Goal: Task Accomplishment & Management: Complete application form

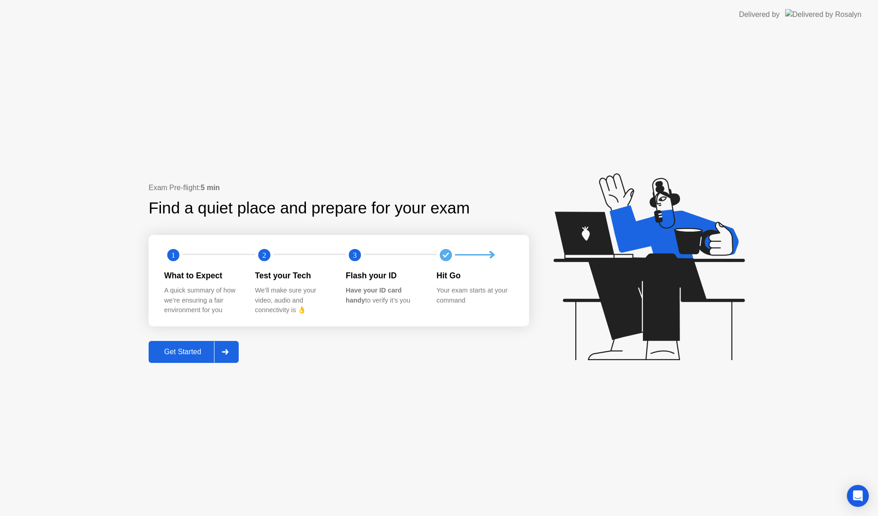
click at [186, 359] on button "Get Started" at bounding box center [194, 352] width 90 height 22
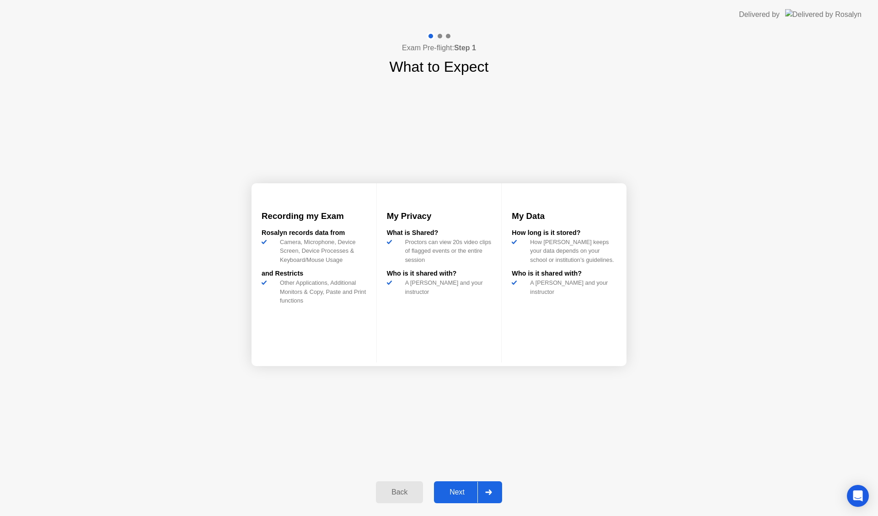
click at [462, 488] on div "Next" at bounding box center [457, 492] width 41 height 8
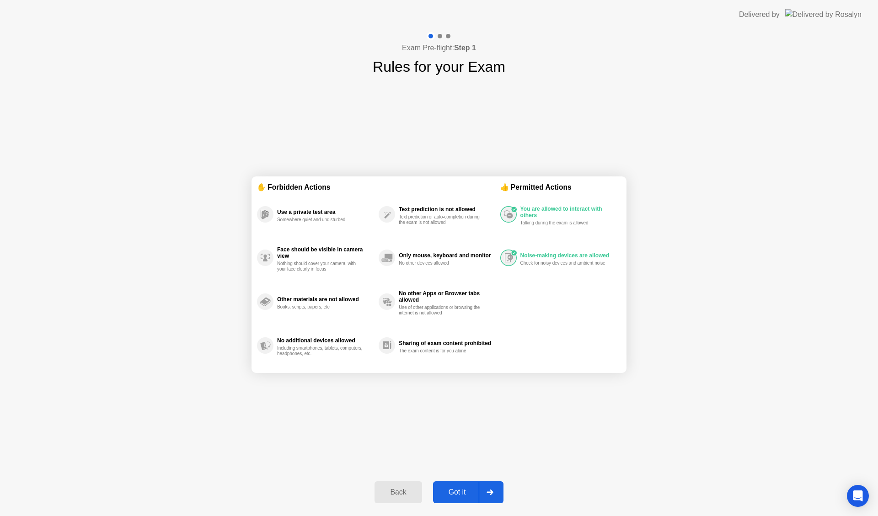
click at [462, 488] on div "Got it" at bounding box center [457, 492] width 43 height 8
select select "**********"
select select "*******"
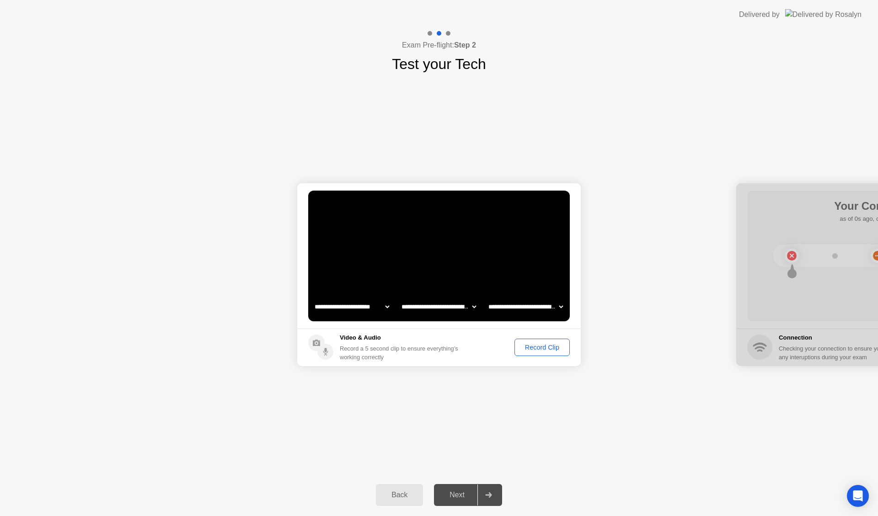
click at [539, 348] on div "Record Clip" at bounding box center [542, 347] width 49 height 7
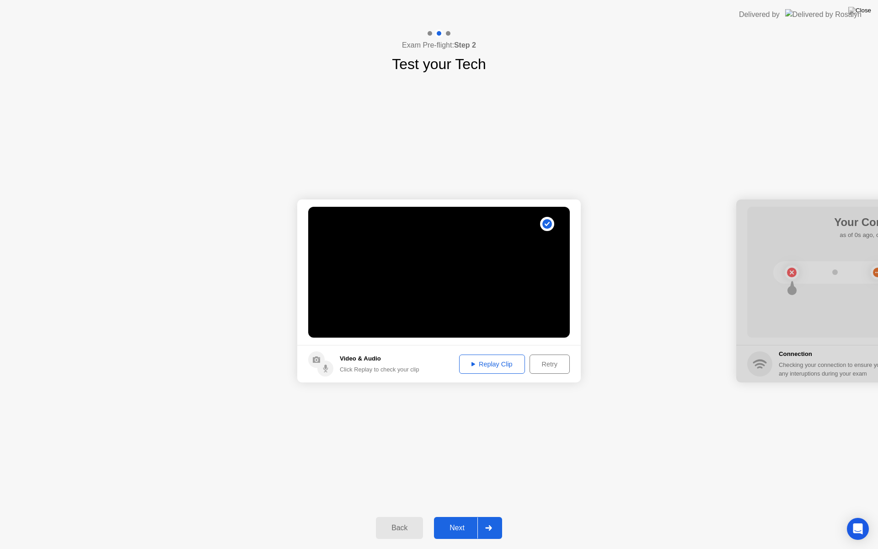
click at [466, 516] on button "Next" at bounding box center [468, 528] width 68 height 22
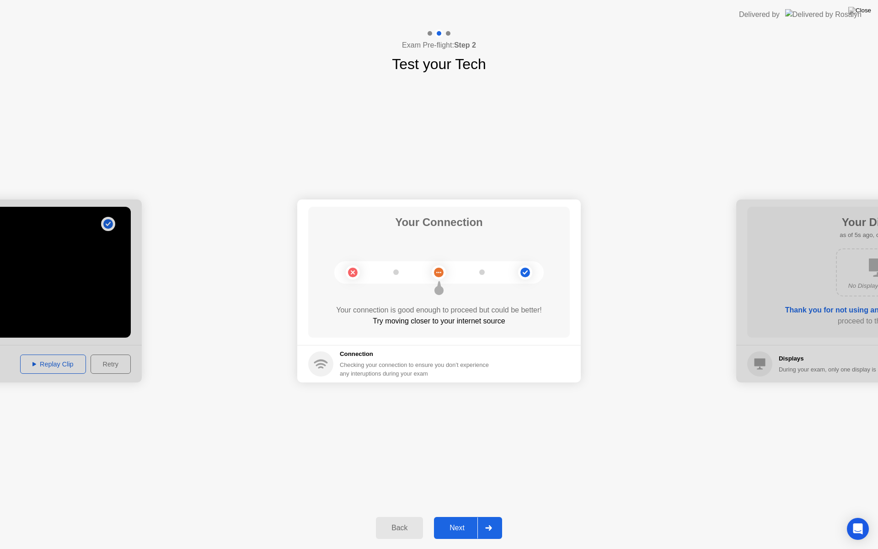
click at [463, 516] on div "Next" at bounding box center [457, 528] width 41 height 8
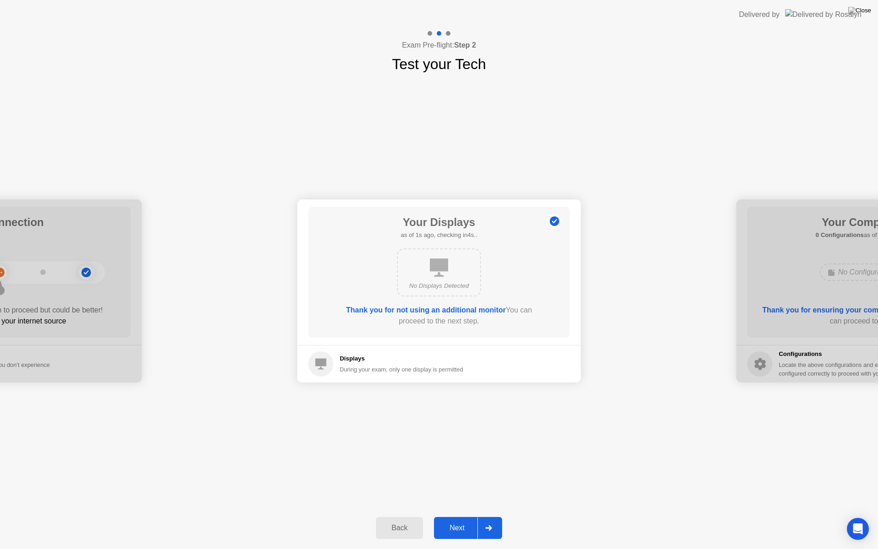
click at [463, 516] on div "Next" at bounding box center [457, 528] width 41 height 8
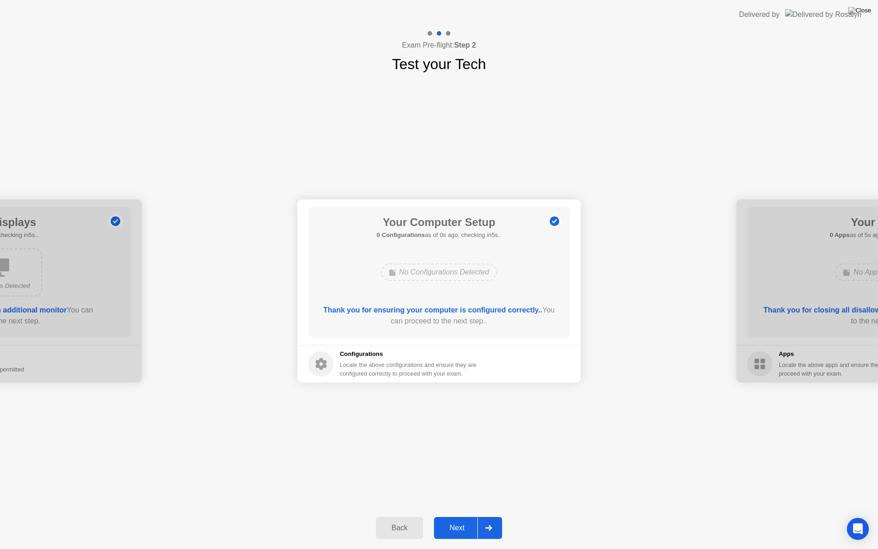
click at [463, 516] on div "Next" at bounding box center [457, 528] width 41 height 8
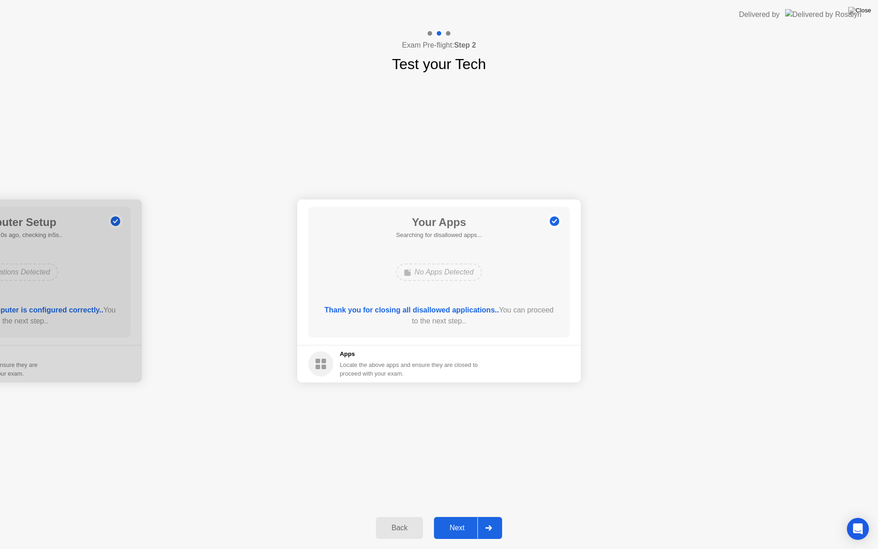
click at [463, 516] on div "Next" at bounding box center [457, 528] width 41 height 8
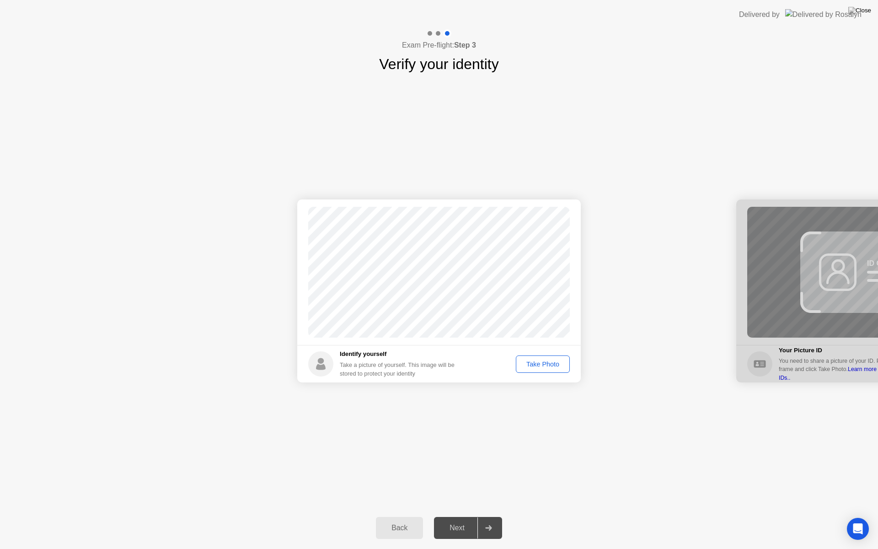
click at [544, 371] on button "Take Photo" at bounding box center [543, 363] width 54 height 17
click at [465, 516] on div "Next" at bounding box center [457, 528] width 41 height 8
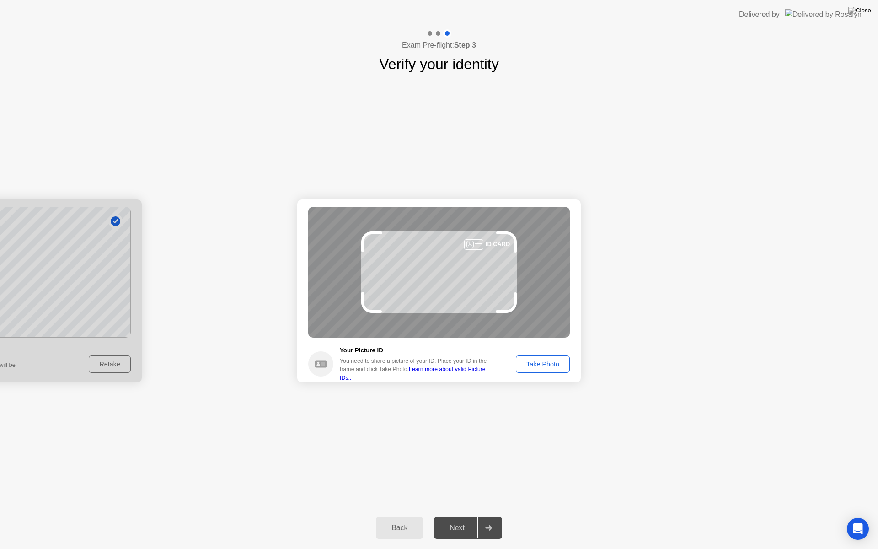
click at [542, 361] on div "Take Photo" at bounding box center [543, 363] width 48 height 7
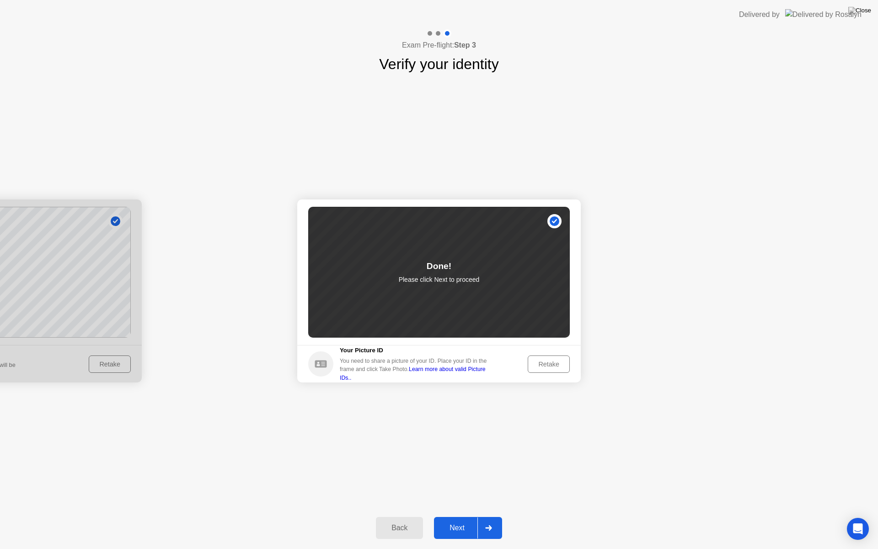
click at [464, 516] on div "Next" at bounding box center [457, 528] width 41 height 8
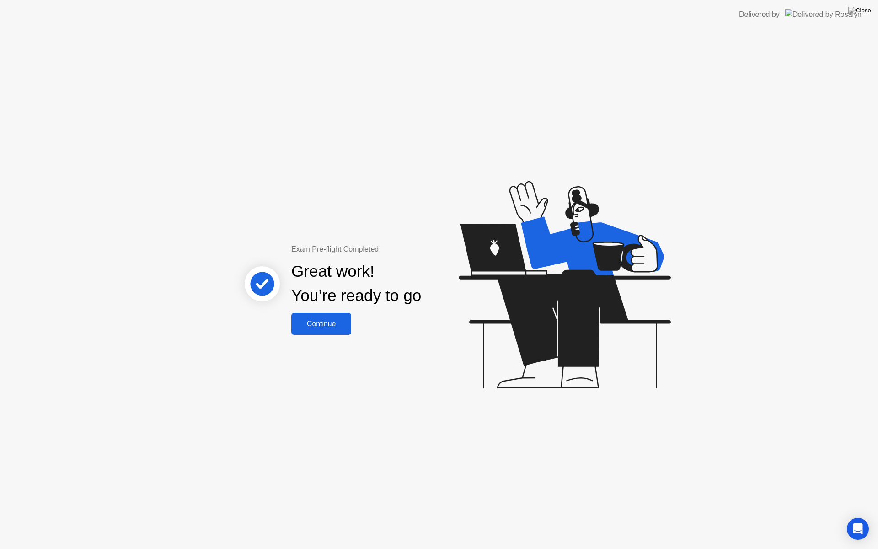
click at [334, 325] on div "Continue" at bounding box center [321, 324] width 54 height 8
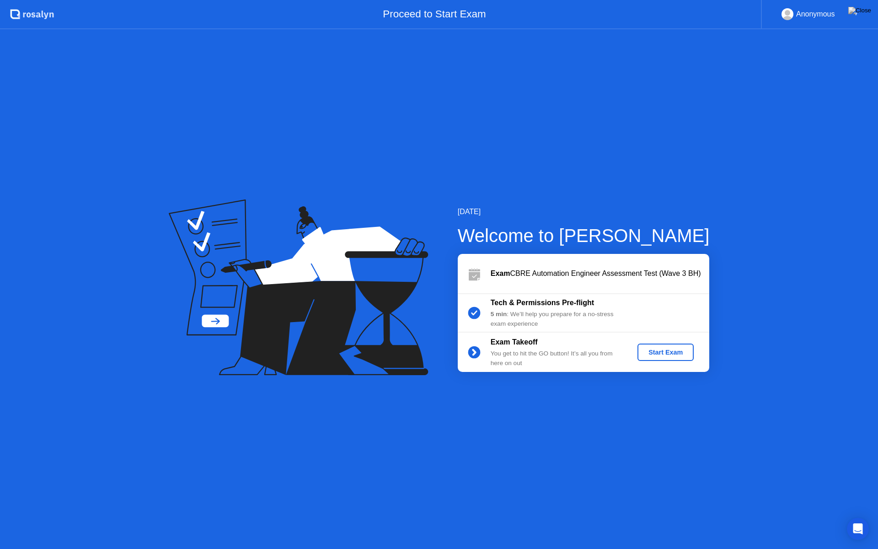
click at [681, 356] on div "Start Exam" at bounding box center [665, 352] width 49 height 7
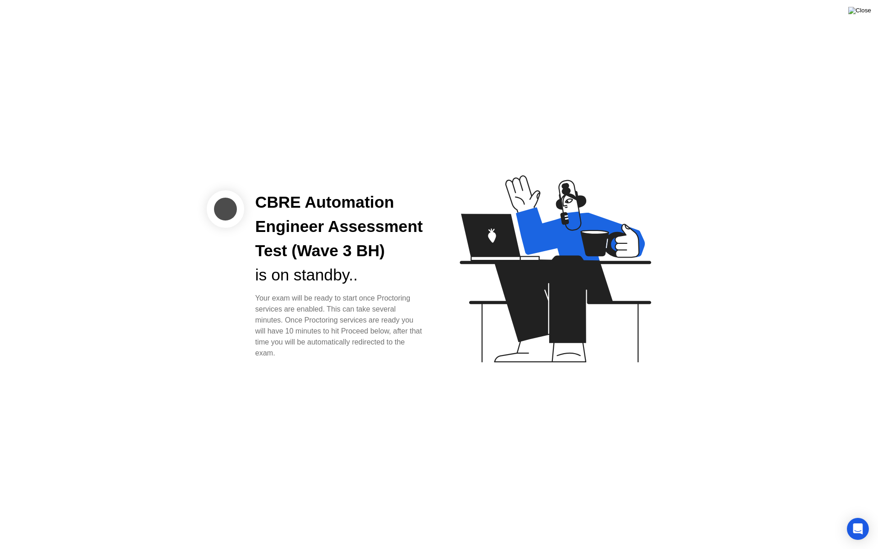
click at [865, 14] on img at bounding box center [859, 10] width 23 height 7
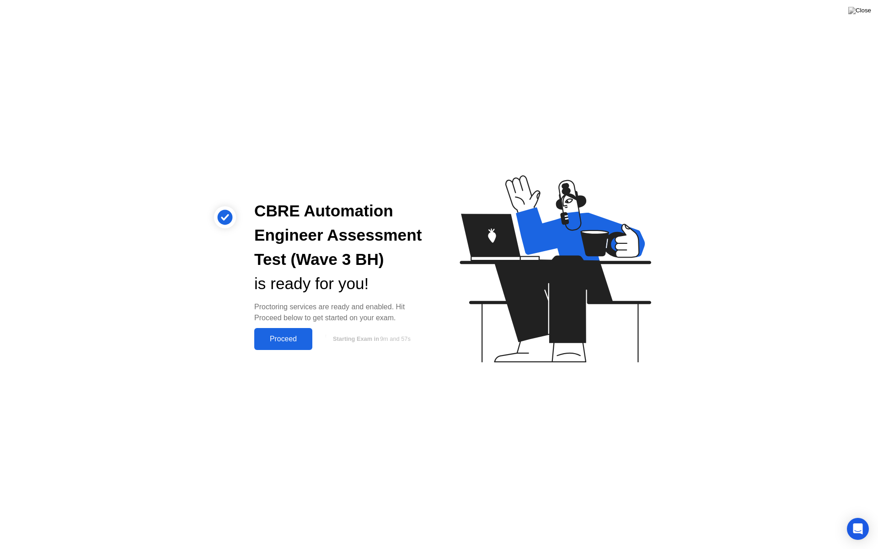
click at [300, 341] on div "Proceed" at bounding box center [283, 339] width 53 height 8
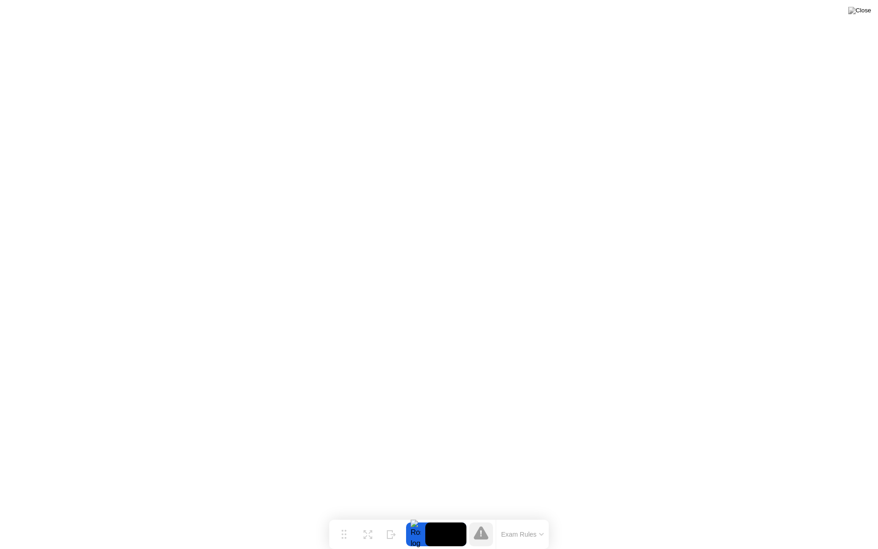
click at [537, 516] on button "Exam Rules" at bounding box center [523, 534] width 48 height 8
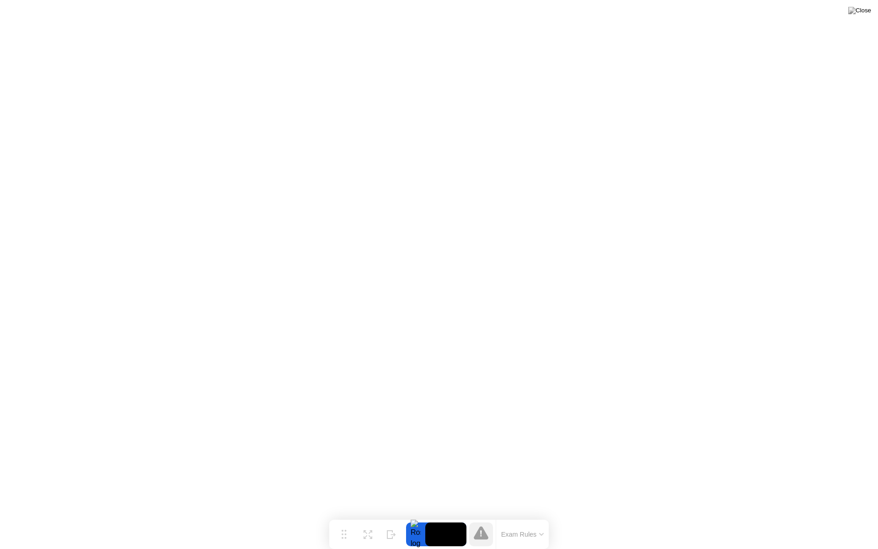
click at [444, 516] on video at bounding box center [445, 534] width 41 height 24
drag, startPoint x: 444, startPoint y: 534, endPoint x: 418, endPoint y: 535, distance: 25.6
click at [418, 516] on div at bounding box center [436, 534] width 60 height 24
click at [418, 516] on div at bounding box center [415, 534] width 19 height 24
click at [429, 516] on video at bounding box center [445, 534] width 41 height 24
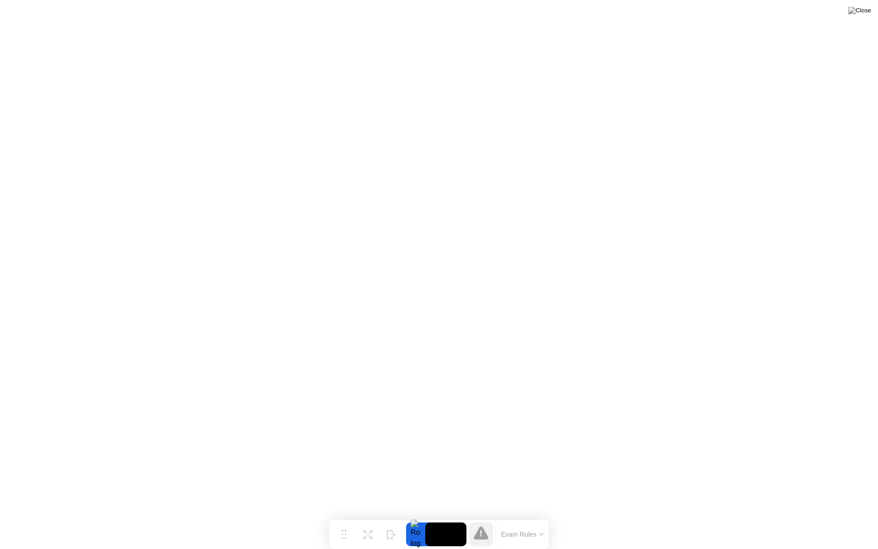
click at [429, 516] on video at bounding box center [445, 534] width 41 height 24
click at [864, 11] on img at bounding box center [859, 10] width 23 height 7
